Goal: Task Accomplishment & Management: Use online tool/utility

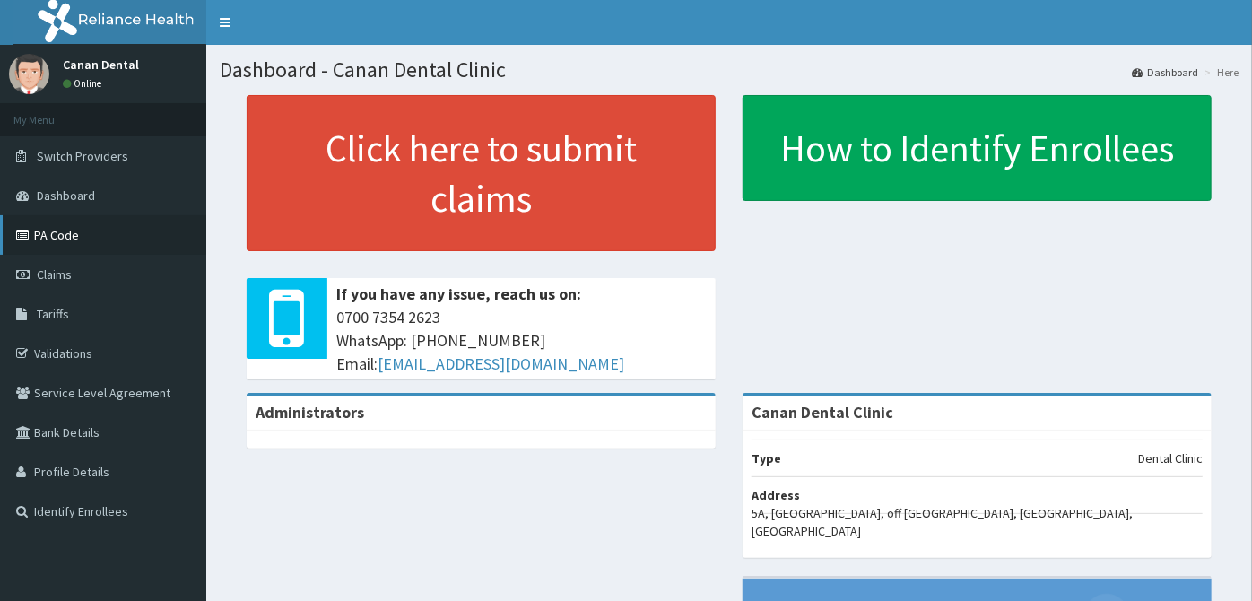
click at [100, 220] on link "PA Code" at bounding box center [103, 234] width 206 height 39
click at [128, 237] on link "PA Code" at bounding box center [103, 234] width 206 height 39
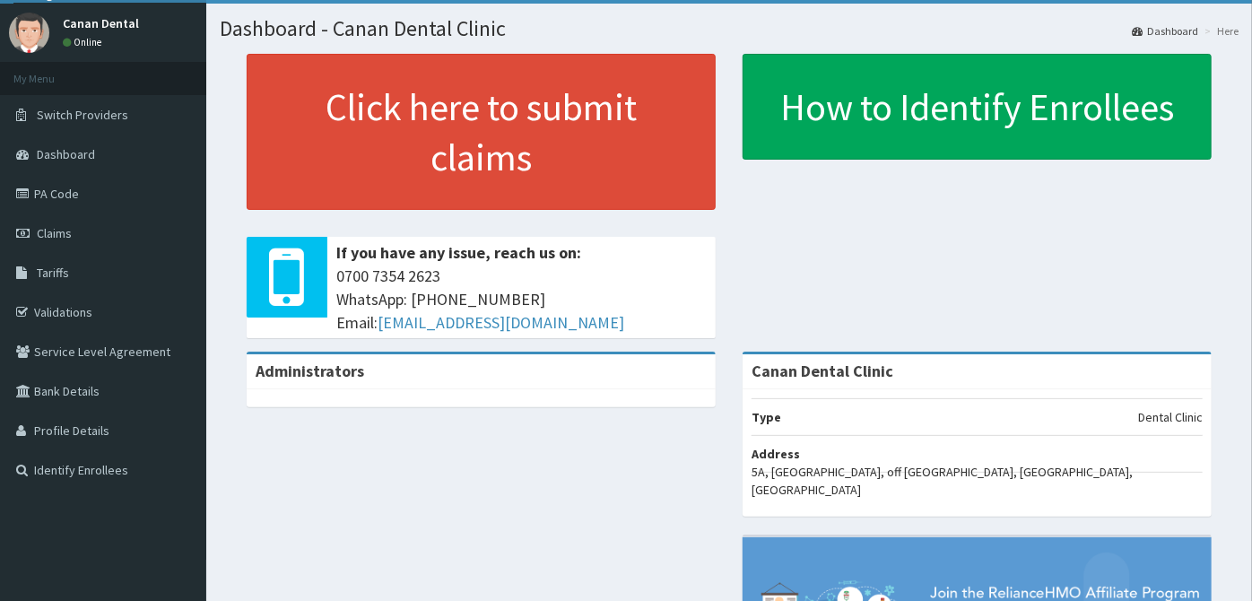
scroll to position [81, 0]
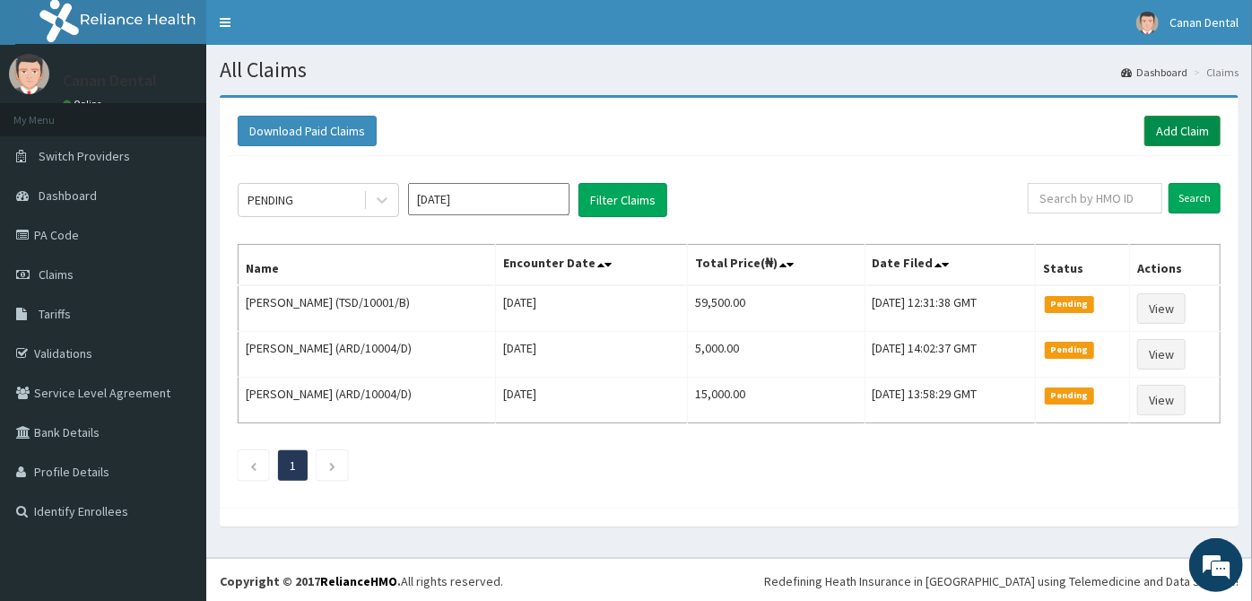
click at [1187, 138] on link "Add Claim" at bounding box center [1182, 131] width 76 height 30
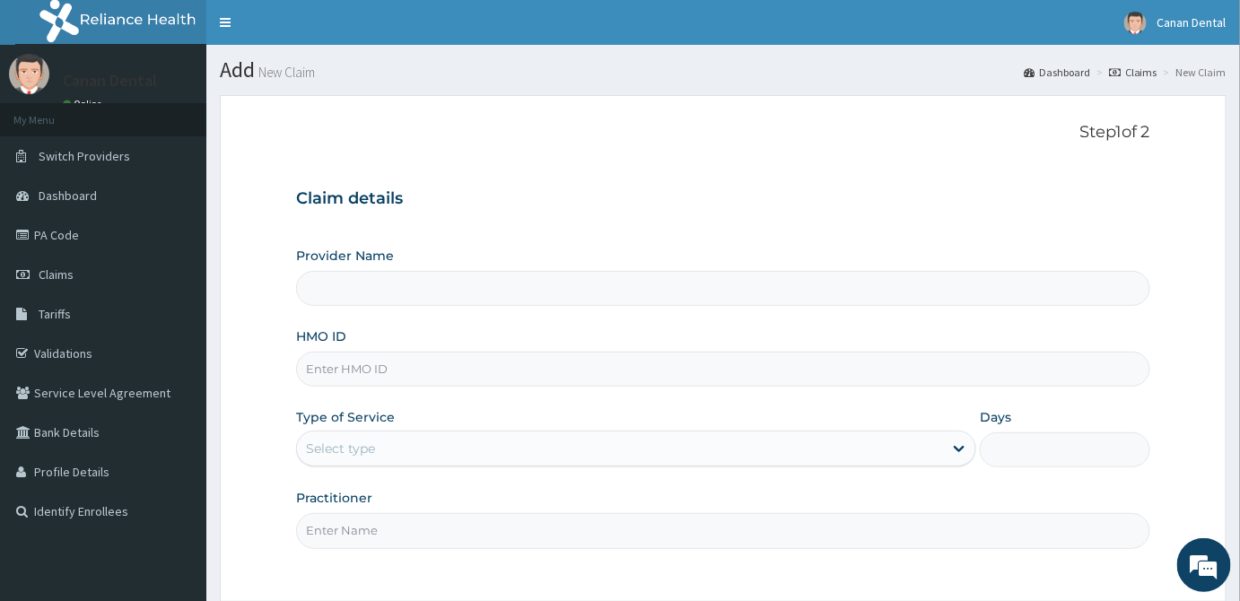
type input "Canan Dental Clinic"
click at [142, 222] on link "PA Code" at bounding box center [103, 234] width 206 height 39
